Goal: Navigation & Orientation: Find specific page/section

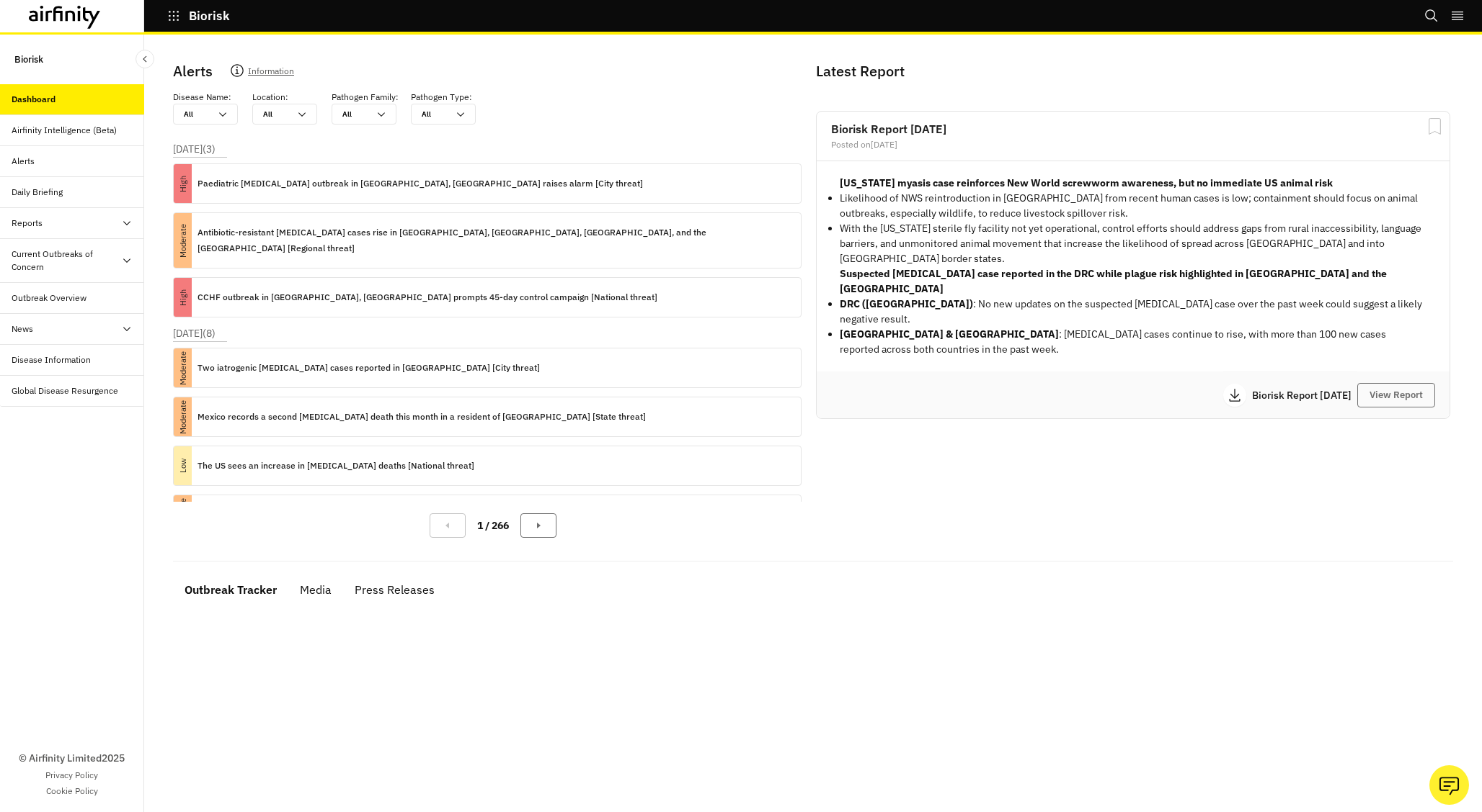
click at [1229, 389] on icon at bounding box center [1234, 394] width 11 height 13
